Goal: Information Seeking & Learning: Understand process/instructions

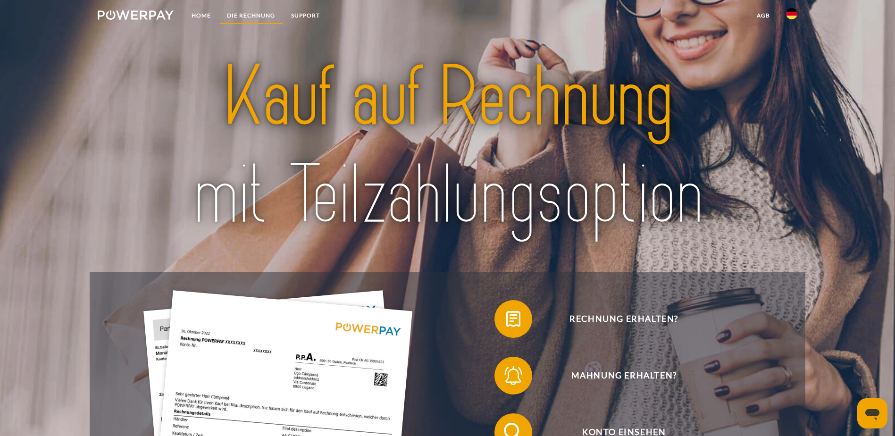
click at [253, 17] on link "DIE RECHNUNG" at bounding box center [251, 15] width 64 height 17
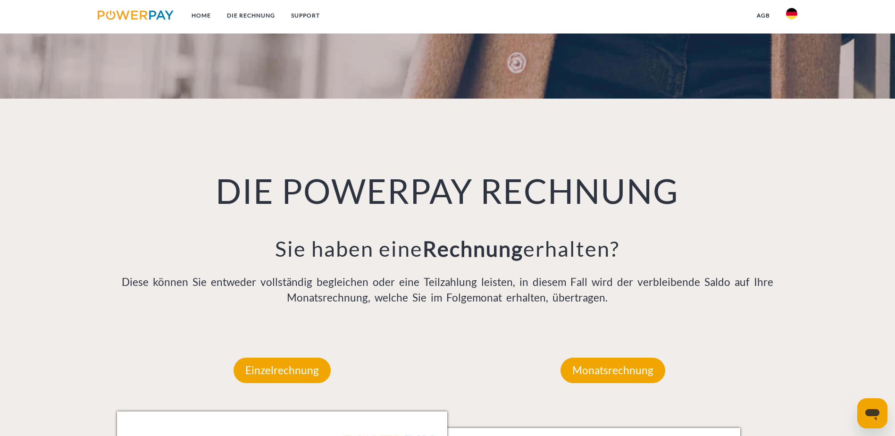
scroll to position [616, 0]
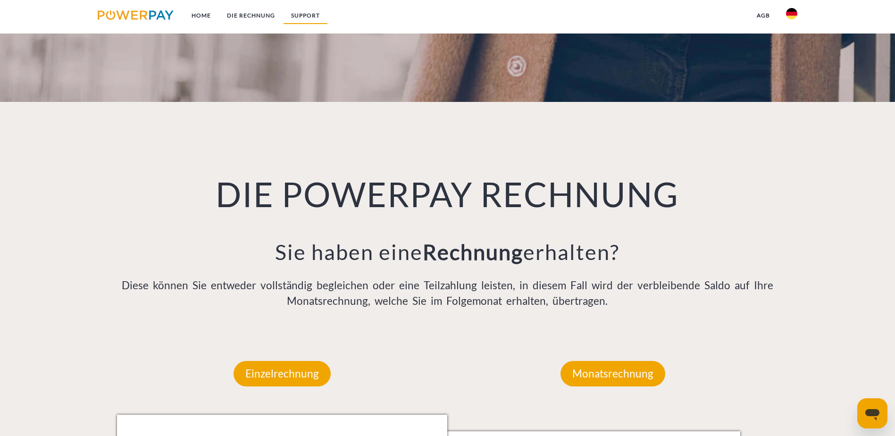
click at [311, 16] on link "SUPPORT" at bounding box center [305, 15] width 45 height 17
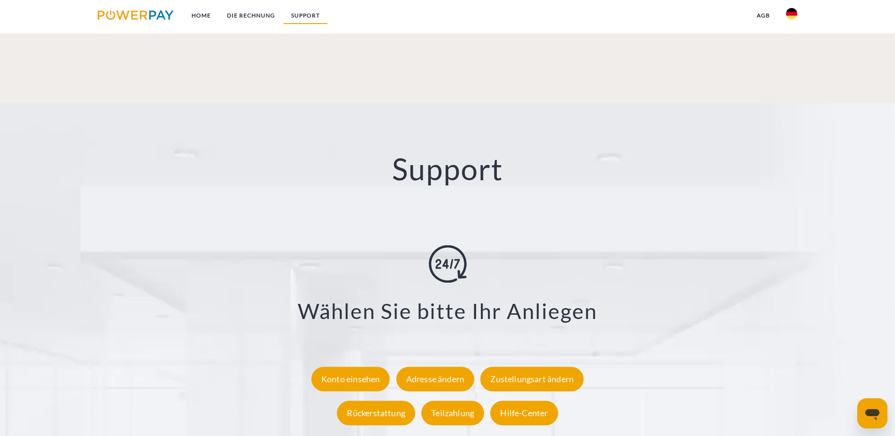
scroll to position [1655, 0]
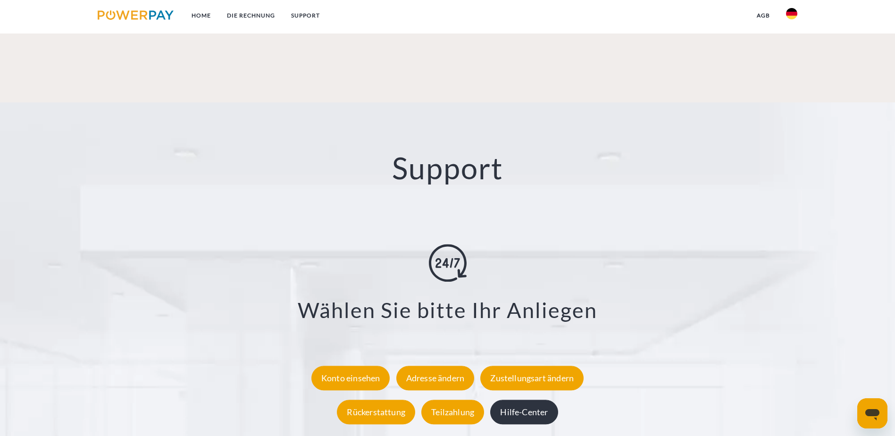
click at [513, 400] on div "Hilfe-Center" at bounding box center [523, 412] width 67 height 25
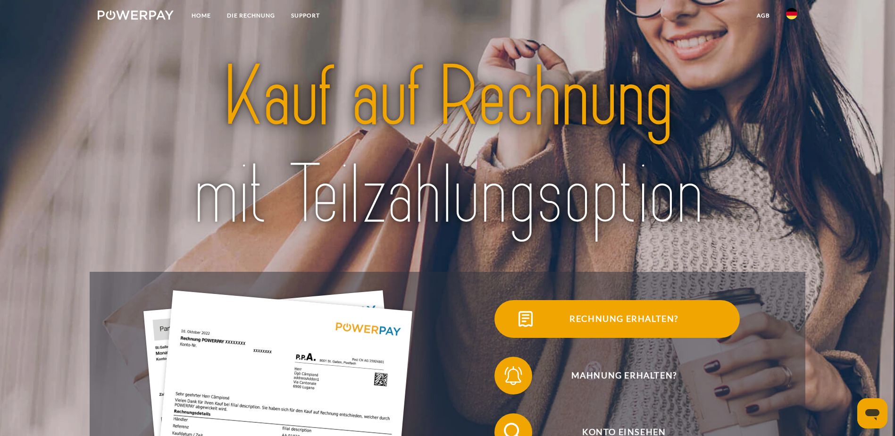
click at [508, 333] on span "Rechnung erhalten?" at bounding box center [623, 319] width 231 height 38
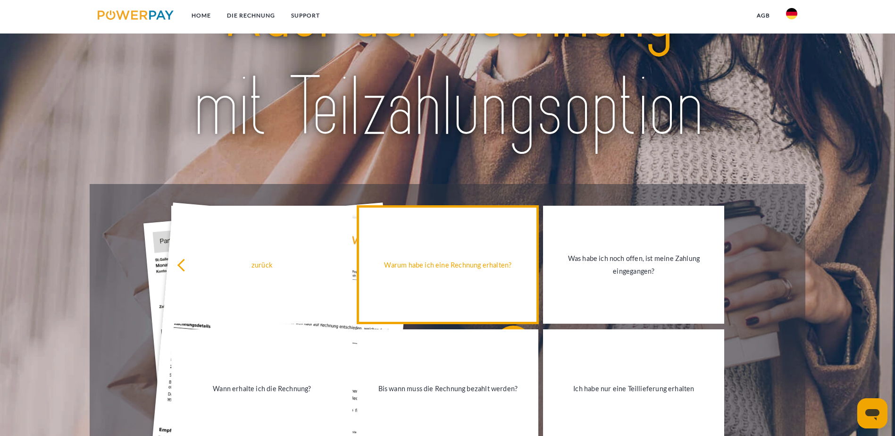
scroll to position [94, 0]
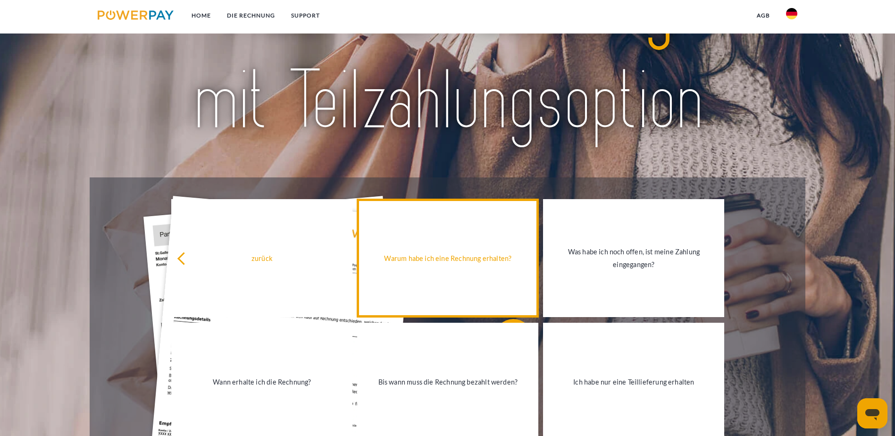
click at [446, 263] on div "Warum habe ich eine Rechnung erhalten?" at bounding box center [448, 258] width 170 height 13
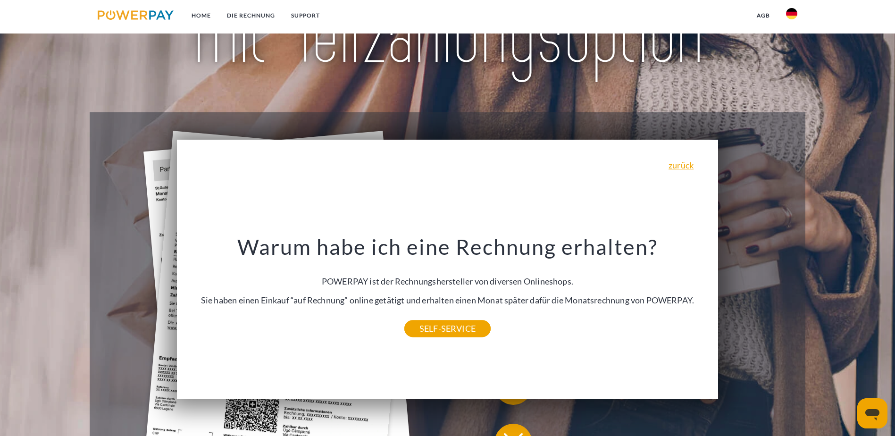
scroll to position [189, 0]
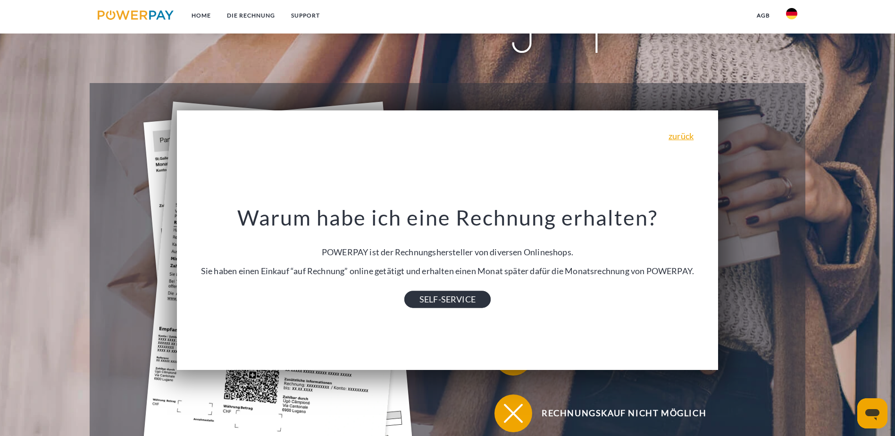
click at [441, 299] on link "SELF-SERVICE" at bounding box center [447, 299] width 86 height 17
